Goal: Ask a question: Seek information or help from site administrators or community

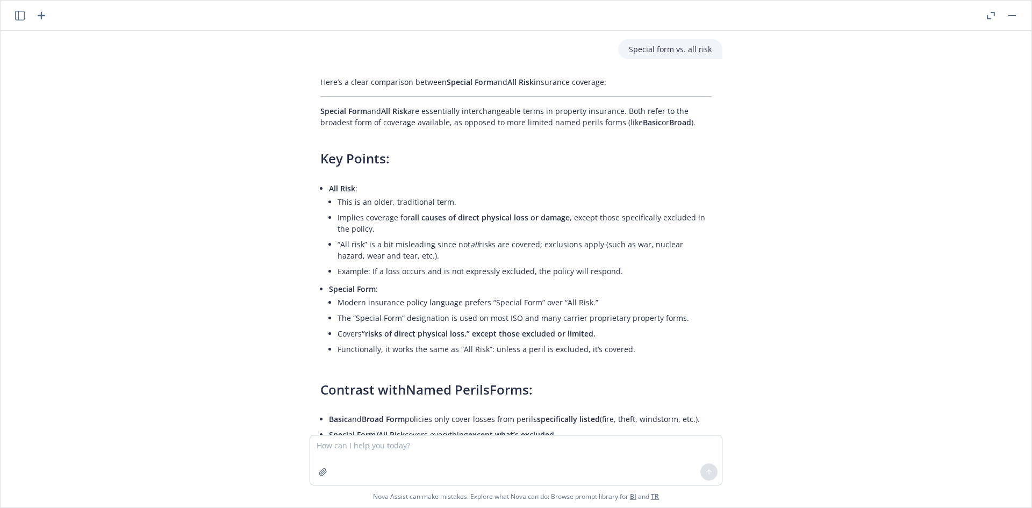
scroll to position [54, 0]
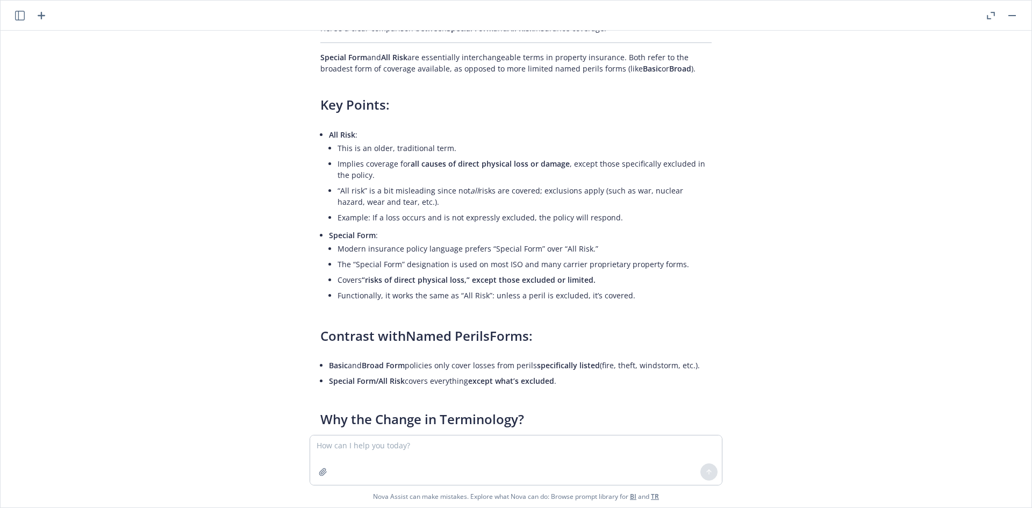
click at [44, 18] on icon "button" at bounding box center [41, 15] width 13 height 13
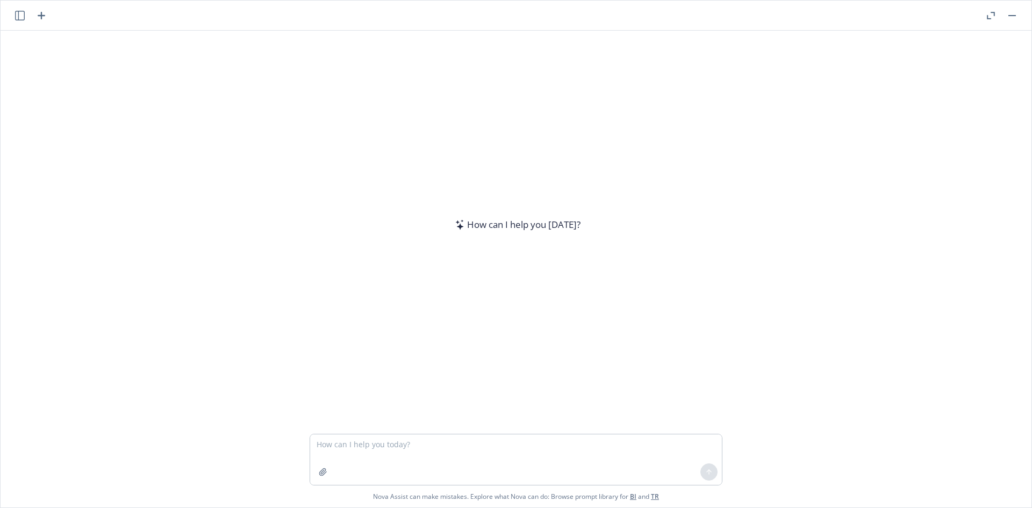
click at [422, 439] on textarea at bounding box center [516, 459] width 412 height 51
type textarea "P"
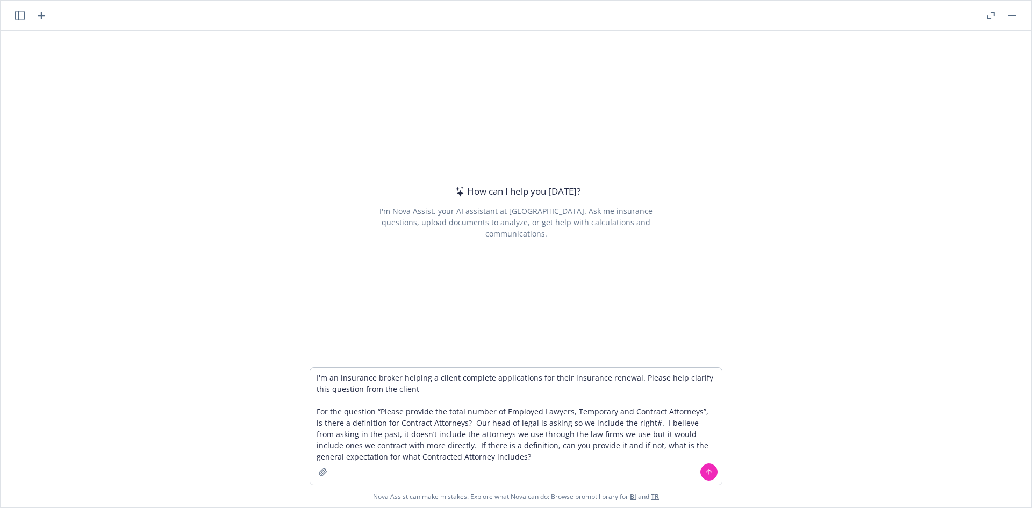
type textarea "I'm an insurance broker helping a client complete applications for their insura…"
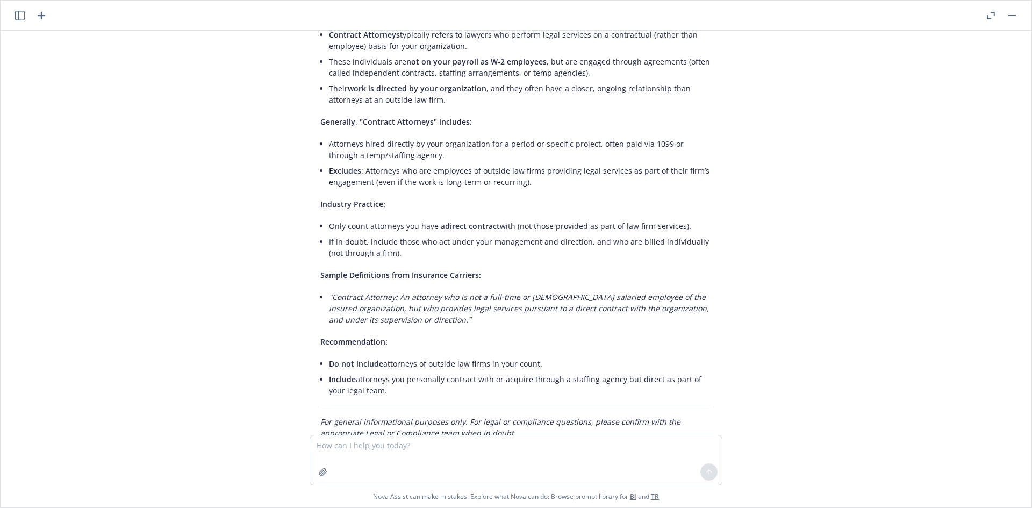
scroll to position [242, 0]
